Goal: Information Seeking & Learning: Find specific fact

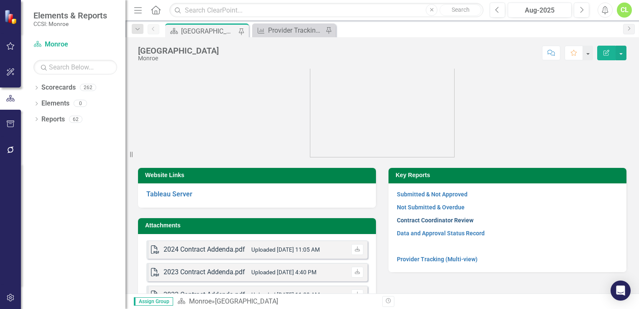
scroll to position [84, 0]
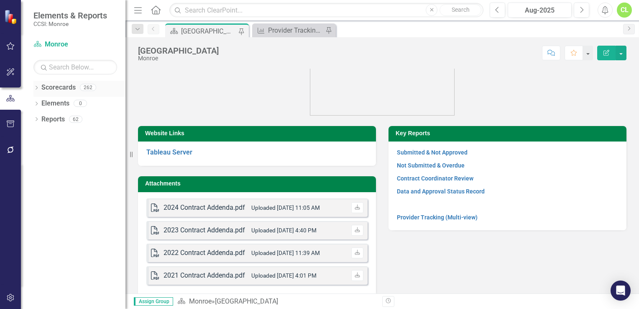
click at [34, 88] on icon "Dropdown" at bounding box center [36, 88] width 6 height 5
click at [42, 105] on icon "Dropdown" at bounding box center [41, 102] width 6 height 5
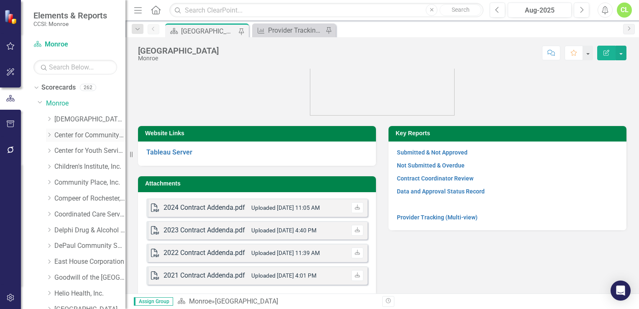
click at [48, 135] on icon "Dropdown" at bounding box center [49, 134] width 6 height 5
click at [47, 132] on icon "Dropdown" at bounding box center [48, 133] width 5 height 6
click at [50, 151] on icon at bounding box center [50, 150] width 2 height 4
click at [82, 198] on link "Monroe Ave - Primary CD Prevention" at bounding box center [94, 199] width 63 height 10
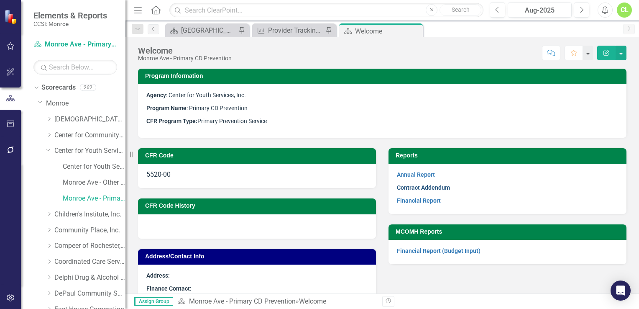
click at [409, 189] on link "Contract Addendum" at bounding box center [423, 187] width 53 height 7
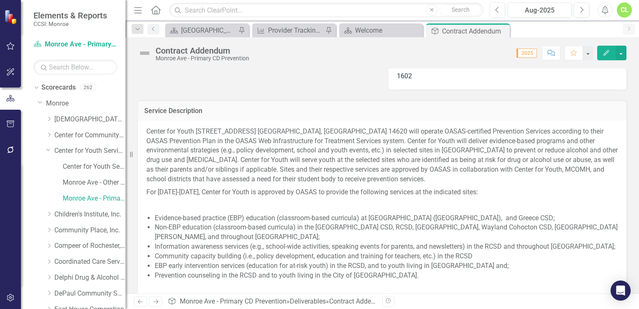
scroll to position [293, 0]
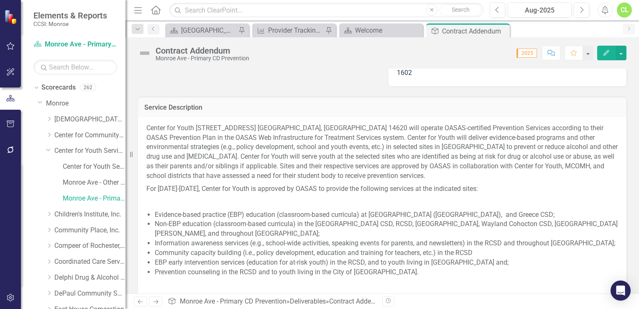
drag, startPoint x: 165, startPoint y: 239, endPoint x: 160, endPoint y: 217, distance: 22.7
click at [164, 238] on li "Information awareness services (e.g., school-wide activities, speaking events f…" at bounding box center [386, 243] width 463 height 10
click at [152, 213] on span "Center for Youth [STREET_ADDRESS] [GEOGRAPHIC_DATA], [GEOGRAPHIC_DATA] 14620 wi…" at bounding box center [382, 267] width 472 height 288
drag, startPoint x: 153, startPoint y: 213, endPoint x: 166, endPoint y: 220, distance: 15.2
click at [166, 217] on span "Center for Youth [STREET_ADDRESS] [GEOGRAPHIC_DATA], [GEOGRAPHIC_DATA] 14620 wi…" at bounding box center [382, 267] width 472 height 288
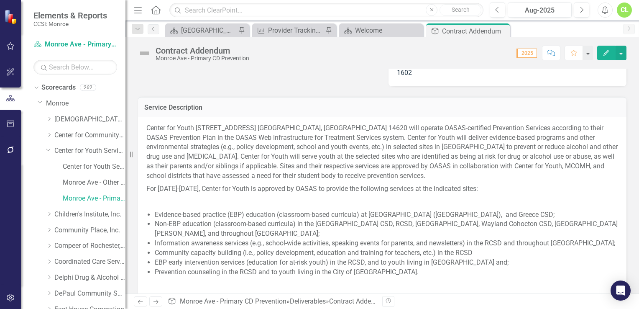
click at [390, 271] on li "Prevention counseling in the RCSD and to youth living in the City of [GEOGRAPHI…" at bounding box center [386, 272] width 463 height 10
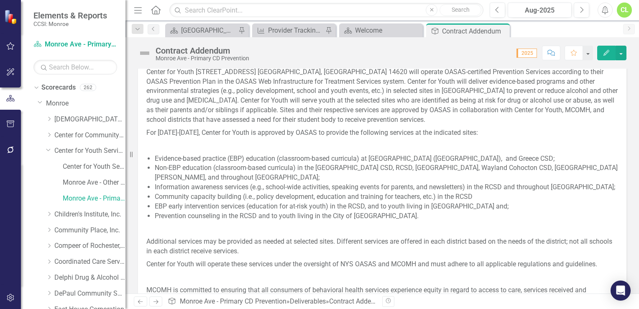
scroll to position [335, 0]
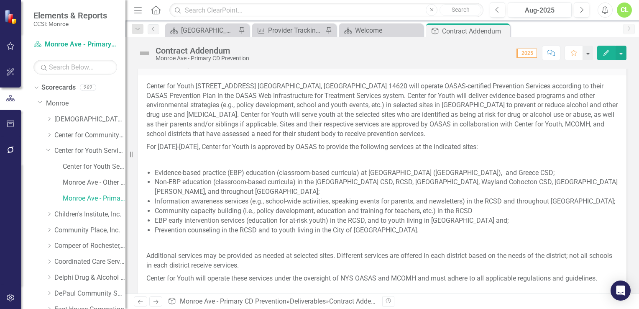
drag, startPoint x: 265, startPoint y: 163, endPoint x: 230, endPoint y: 166, distance: 34.9
click at [263, 165] on span "Center for Youth [STREET_ADDRESS] [GEOGRAPHIC_DATA], [GEOGRAPHIC_DATA] 14620 wi…" at bounding box center [382, 226] width 472 height 288
drag, startPoint x: 159, startPoint y: 174, endPoint x: 159, endPoint y: 178, distance: 4.2
click at [159, 178] on ul "Evidence-based practice (EBP) education (classroom-based curricula) at [GEOGRAP…" at bounding box center [386, 201] width 463 height 67
click at [151, 169] on span "Center for Youth [STREET_ADDRESS] [GEOGRAPHIC_DATA], [GEOGRAPHIC_DATA] 14620 wi…" at bounding box center [382, 226] width 472 height 288
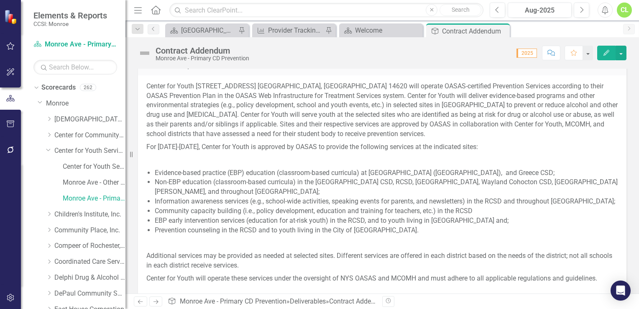
drag, startPoint x: 153, startPoint y: 169, endPoint x: 302, endPoint y: 217, distance: 156.7
click at [213, 203] on span "Center for Youth [STREET_ADDRESS] [GEOGRAPHIC_DATA], [GEOGRAPHIC_DATA] 14620 wi…" at bounding box center [382, 226] width 472 height 288
drag, startPoint x: 390, startPoint y: 230, endPoint x: 245, endPoint y: 202, distance: 147.0
click at [246, 204] on ul "Evidence-based practice (EBP) education (classroom-based curricula) at [GEOGRAP…" at bounding box center [386, 201] width 463 height 67
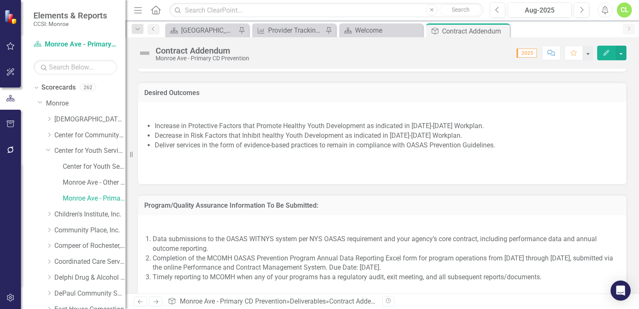
scroll to position [711, 0]
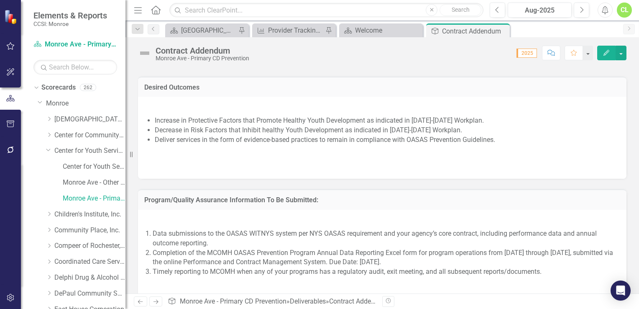
click at [366, 135] on li "Deliver services in the form of evidence-based practices to remain in complianc…" at bounding box center [386, 140] width 463 height 10
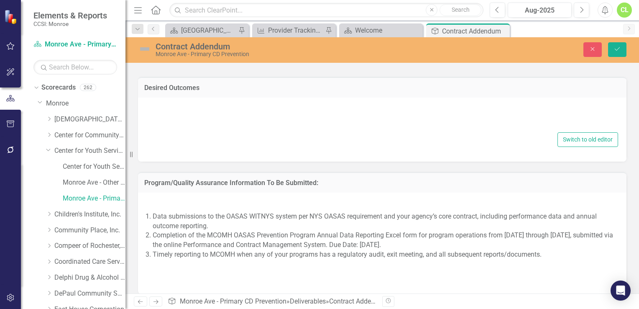
type textarea "<p>&nbsp;</p> <ul> <li>Increase in Protective Factors that Promote Healthy Yout…"
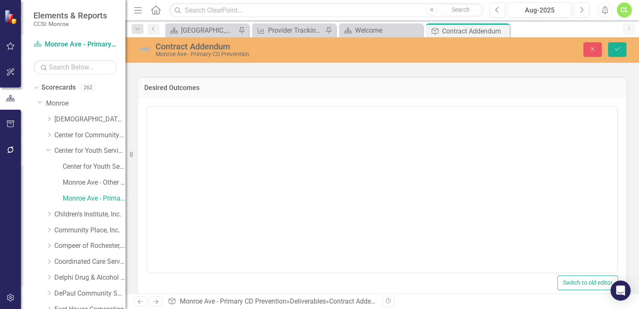
scroll to position [0, 0]
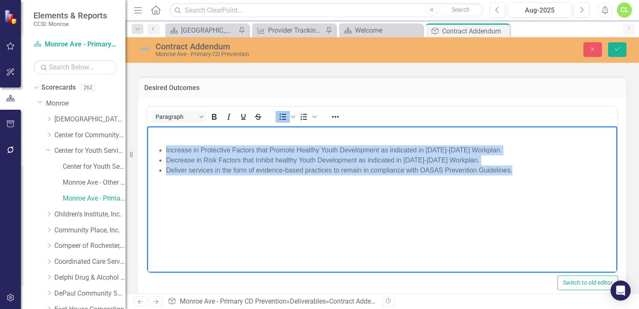
drag, startPoint x: 166, startPoint y: 148, endPoint x: 521, endPoint y: 169, distance: 355.7
click at [521, 169] on ul "Increase in Protective Factors that Promote Healthy Youth Development as indica…" at bounding box center [382, 160] width 466 height 30
copy ul "Increase in Protective Factors that Promote Healthy Youth Development as indica…"
click at [350, 158] on li "Decrease in Risk Factors that Inhibit healthy Youth Development as indicated in…" at bounding box center [390, 160] width 449 height 10
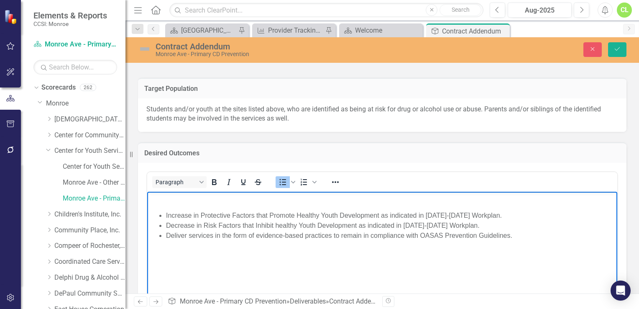
scroll to position [585, 0]
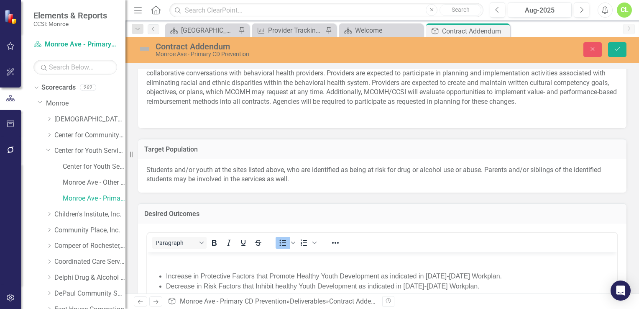
click at [239, 215] on h3 "Desired Outcomes" at bounding box center [382, 214] width 476 height 8
click at [190, 174] on div "Students and/or youth at the sites listed above, who are identified as being at…" at bounding box center [382, 176] width 488 height 34
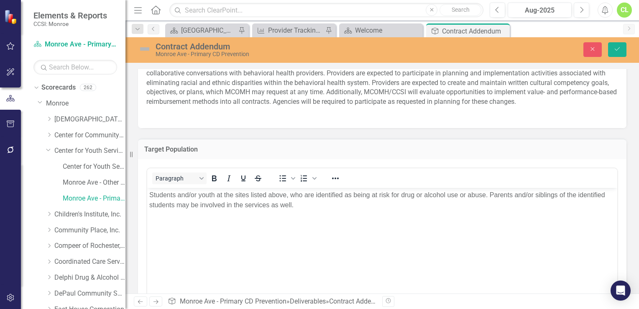
scroll to position [0, 0]
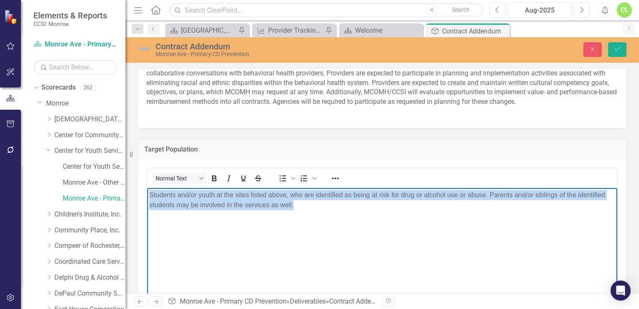
drag, startPoint x: 150, startPoint y: 194, endPoint x: 299, endPoint y: 213, distance: 150.2
click at [304, 216] on body "Students and/or youth at the sites listed above, who are identified as being at…" at bounding box center [382, 249] width 470 height 125
copy p "Students and/or youth at the sites listed above, who are identified as being at…"
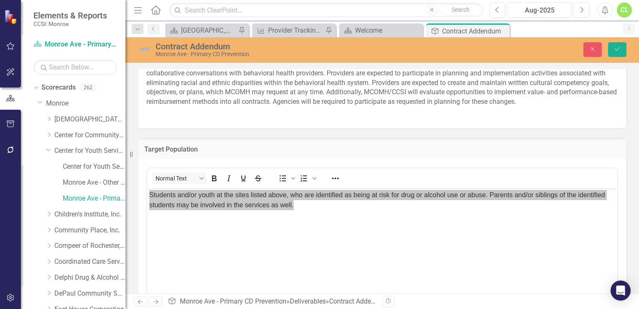
click at [217, 104] on span "MCOMH is committed to ensuring that all consumers of behavioral health services…" at bounding box center [381, 78] width 471 height 56
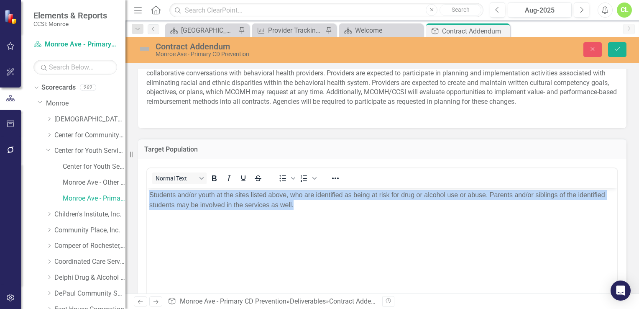
click at [267, 265] on body "Students and/or youth at the sites listed above, who are identified as being at…" at bounding box center [382, 249] width 470 height 125
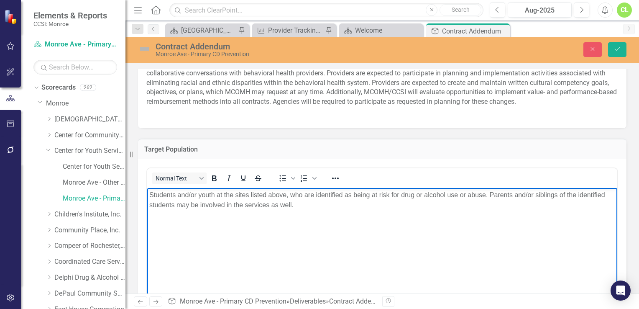
click at [267, 266] on body "Students and/or youth at the sites listed above, who are identified as being at…" at bounding box center [382, 249] width 470 height 125
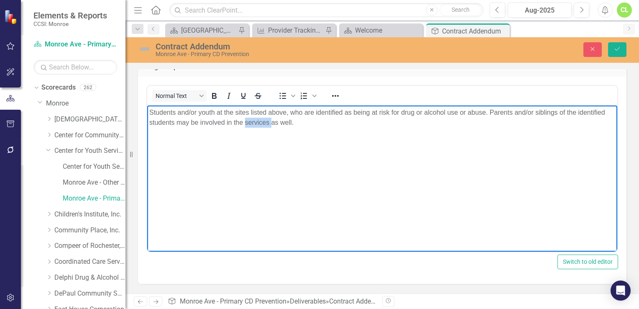
scroll to position [669, 0]
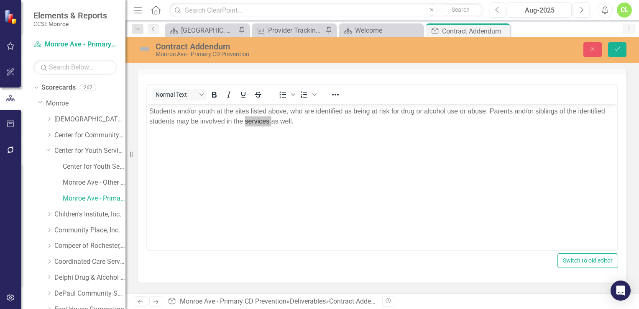
click at [502, 263] on div "Switch to old editor" at bounding box center [382, 260] width 472 height 15
click at [299, 52] on div "Monroe Ave - Primary CD Prevention" at bounding box center [282, 54] width 253 height 6
click at [591, 46] on icon "Close" at bounding box center [593, 49] width 8 height 6
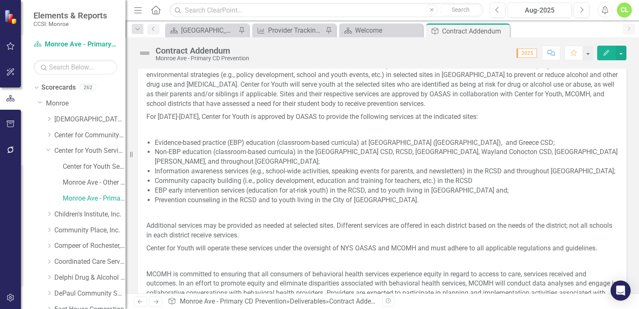
scroll to position [334, 0]
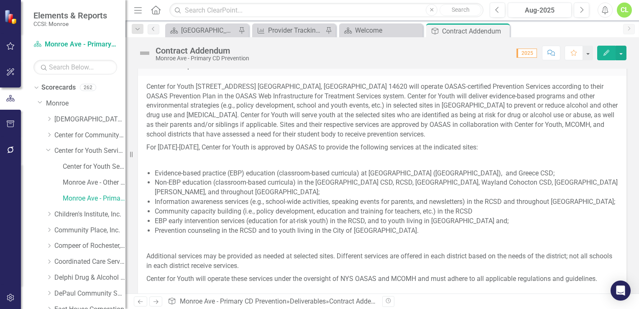
click at [171, 183] on li "Non-EBP education (classroom-based curricula) in the [GEOGRAPHIC_DATA] CSD, RCS…" at bounding box center [386, 187] width 463 height 19
click at [156, 171] on li "Evidence-based practice (EBP) education (classroom-based curricula) at [GEOGRAP…" at bounding box center [386, 174] width 463 height 10
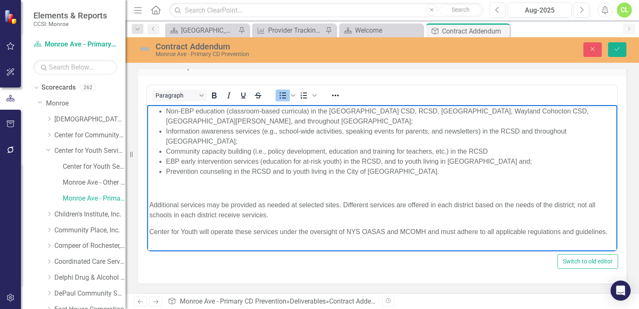
scroll to position [171, 0]
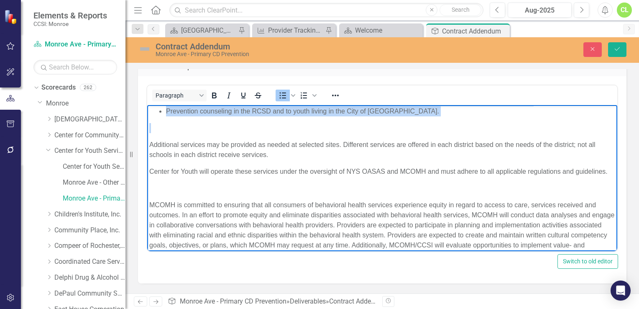
drag, startPoint x: 166, startPoint y: 210, endPoint x: 304, endPoint y: 124, distance: 162.5
click at [304, 124] on body "Center for Youth [STREET_ADDRESS] [GEOGRAPHIC_DATA], [GEOGRAPHIC_DATA] 14620 wi…" at bounding box center [382, 110] width 470 height 352
copy ul "Evidence-based practice (EBP) education (classroom-based curricula) at [GEOGRAP…"
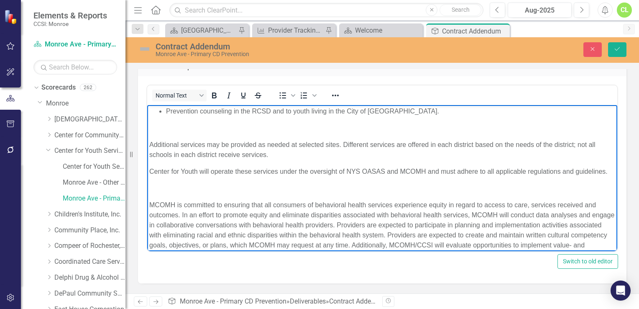
click at [236, 187] on body "Center for Youth [STREET_ADDRESS] [GEOGRAPHIC_DATA], [GEOGRAPHIC_DATA] 14620 wi…" at bounding box center [382, 110] width 470 height 352
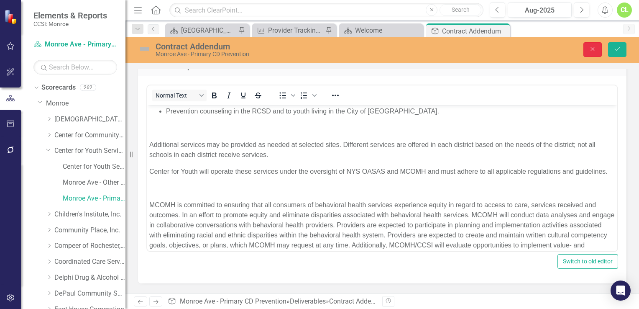
click at [592, 49] on icon "button" at bounding box center [593, 49] width 4 height 4
